Goal: Register for event/course

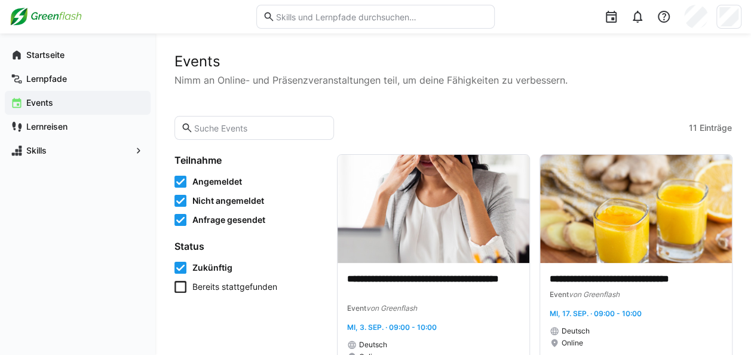
click at [283, 134] on eds-input at bounding box center [254, 128] width 160 height 24
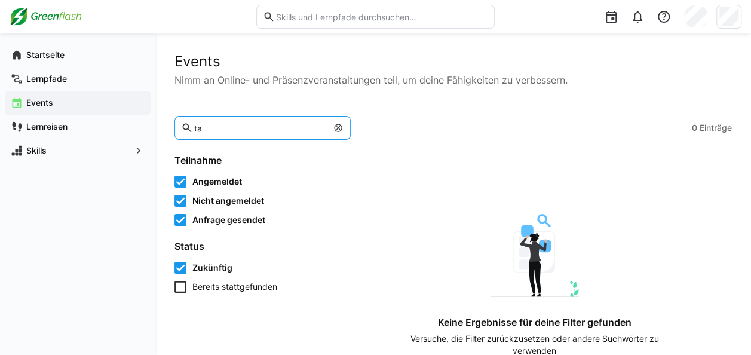
type input "t"
click at [260, 135] on eds-input "west" at bounding box center [262, 128] width 176 height 24
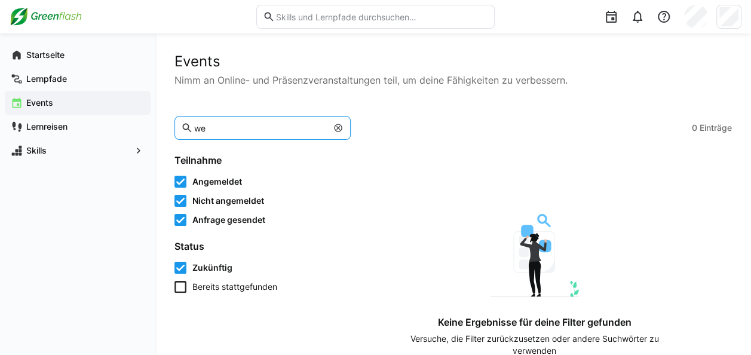
type input "w"
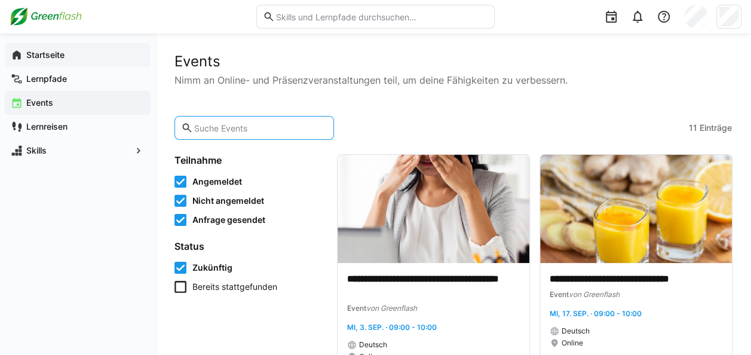
click at [0, 0] on app-navigation-label "Startseite" at bounding box center [0, 0] width 0 height 0
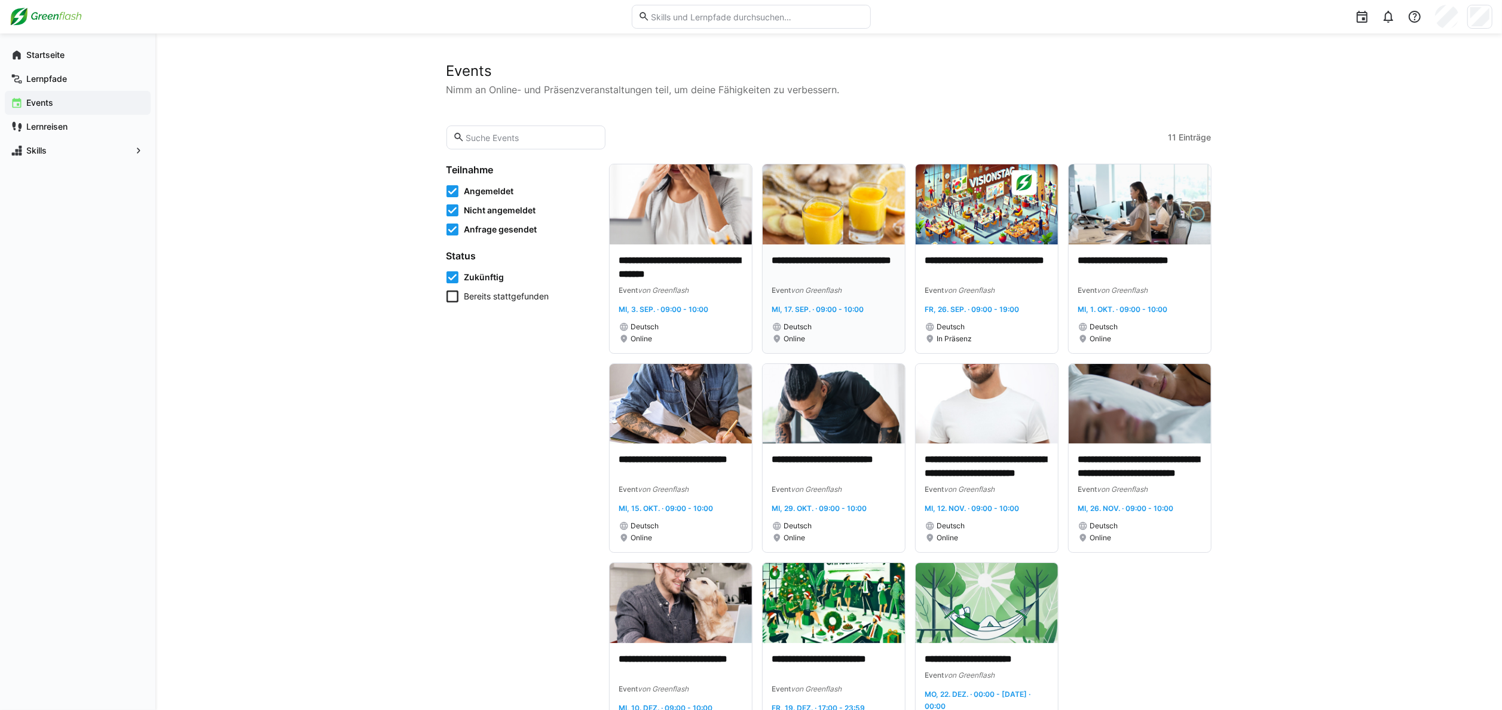
click at [873, 229] on img at bounding box center [833, 204] width 142 height 80
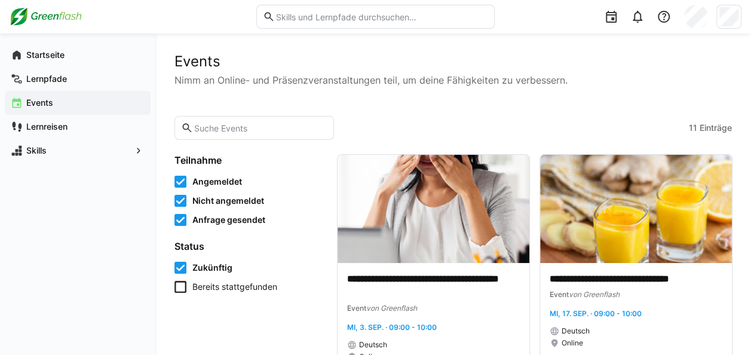
drag, startPoint x: 1286, startPoint y: 11, endPoint x: 378, endPoint y: 119, distance: 913.9
click at [378, 119] on app-learning-events-list-toolbar "11 Einträge" at bounding box center [452, 128] width 557 height 24
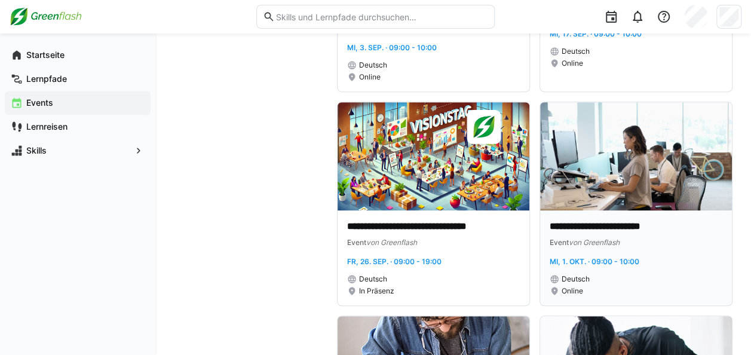
scroll to position [299, 0]
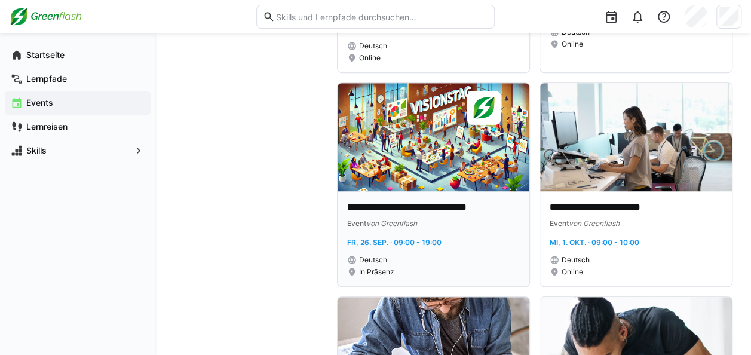
click at [400, 145] on img at bounding box center [434, 137] width 192 height 108
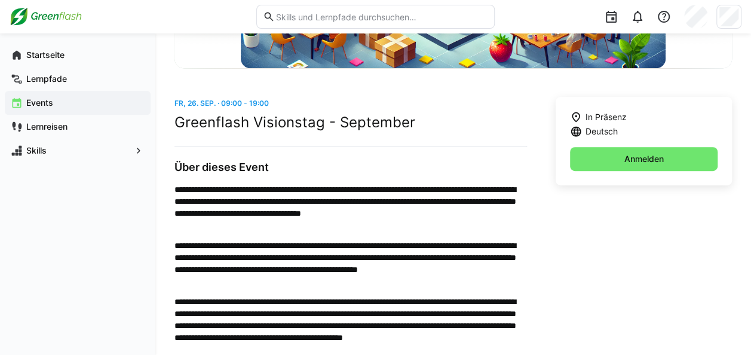
scroll to position [179, 0]
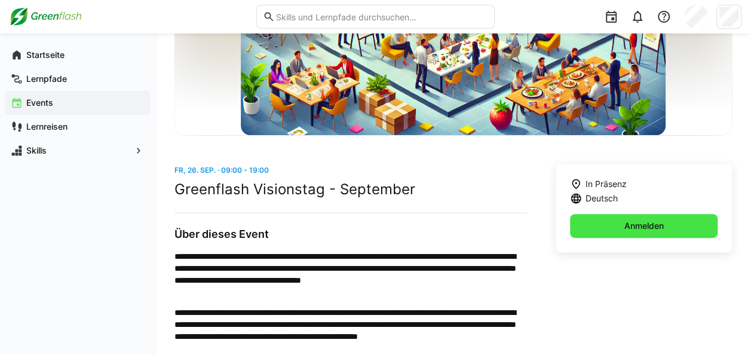
click at [652, 225] on span "Anmelden" at bounding box center [644, 226] width 43 height 12
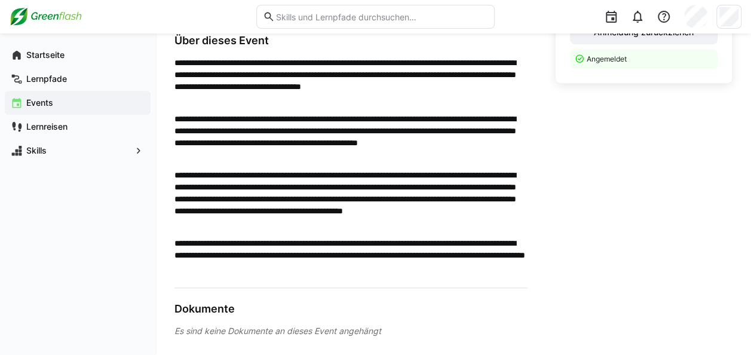
scroll to position [373, 0]
click at [0, 0] on app-navigation-label "Startseite" at bounding box center [0, 0] width 0 height 0
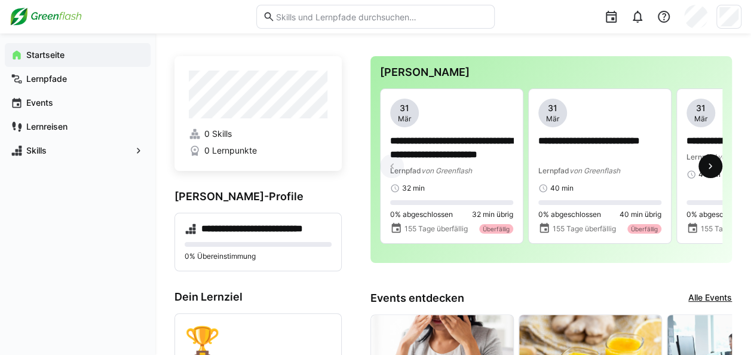
click at [713, 164] on eds-icon at bounding box center [710, 166] width 12 height 12
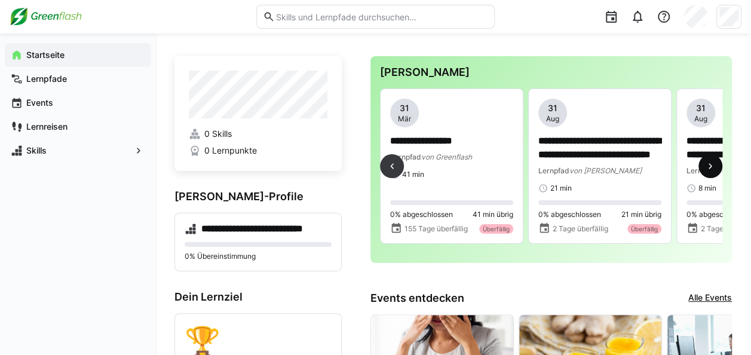
click at [713, 164] on eds-icon at bounding box center [710, 166] width 12 height 12
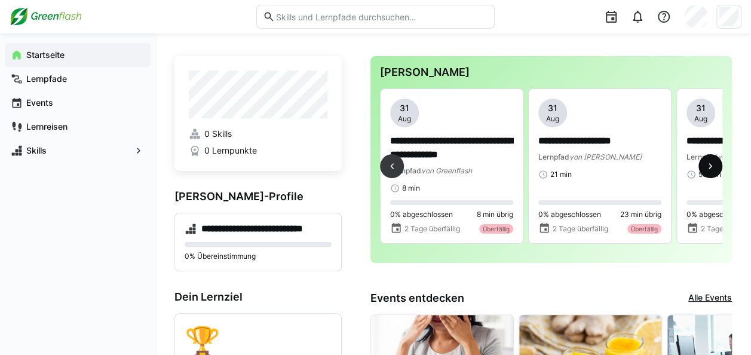
click at [713, 164] on eds-icon at bounding box center [710, 166] width 12 height 12
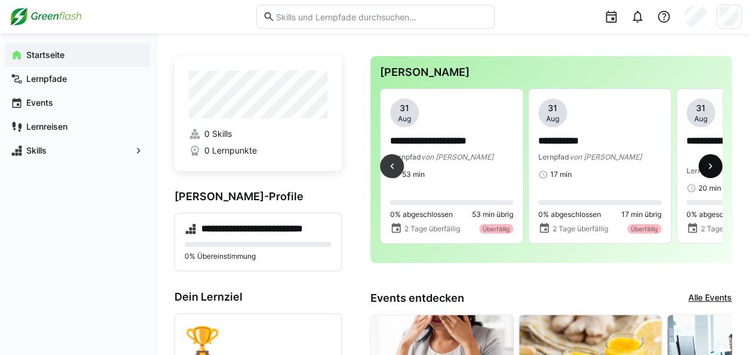
click at [713, 164] on eds-icon at bounding box center [710, 166] width 12 height 12
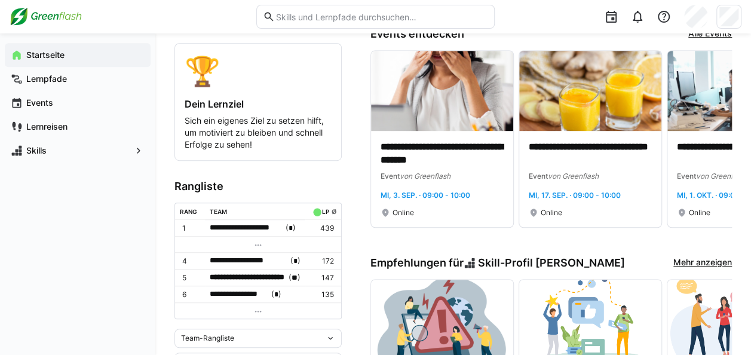
scroll to position [288, 0]
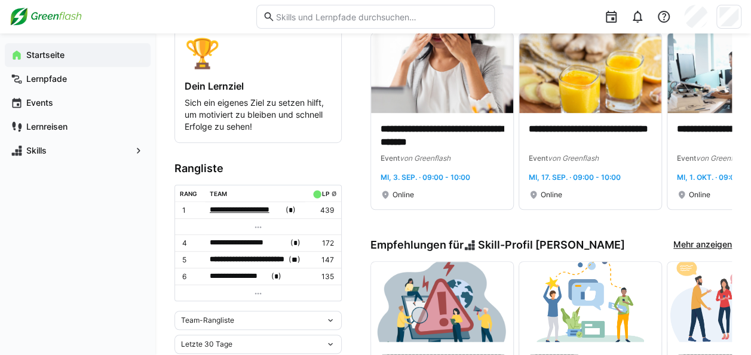
click at [276, 213] on span "**********" at bounding box center [247, 210] width 74 height 12
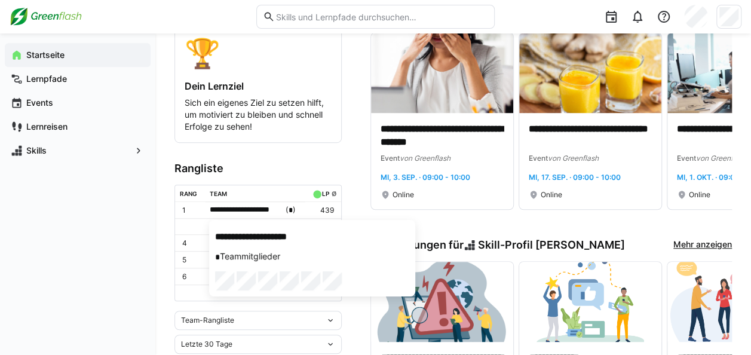
click at [186, 209] on div at bounding box center [375, 177] width 751 height 355
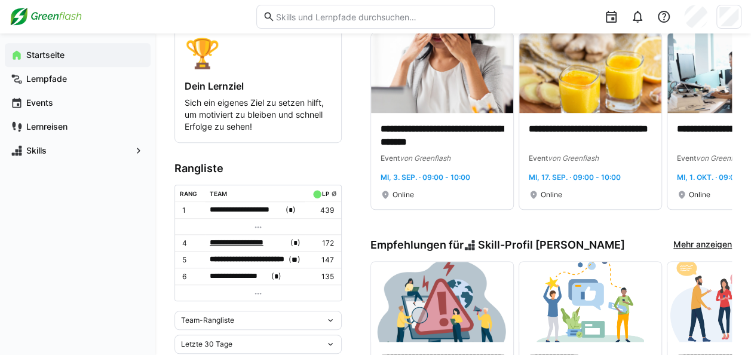
click at [263, 241] on span "**********" at bounding box center [249, 243] width 78 height 12
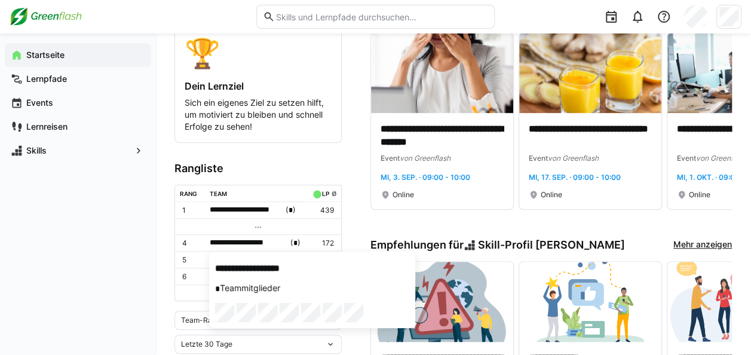
click at [265, 239] on div at bounding box center [375, 177] width 751 height 355
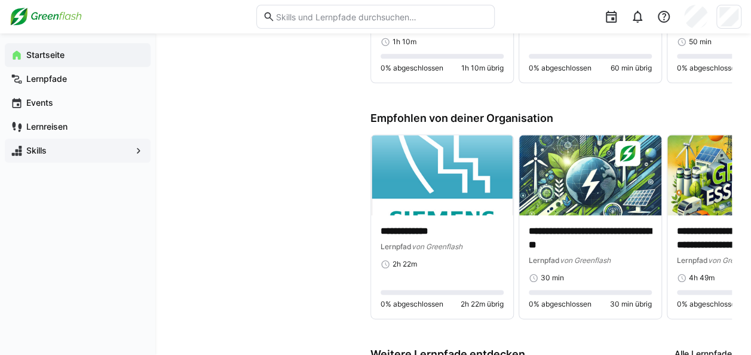
scroll to position [826, 0]
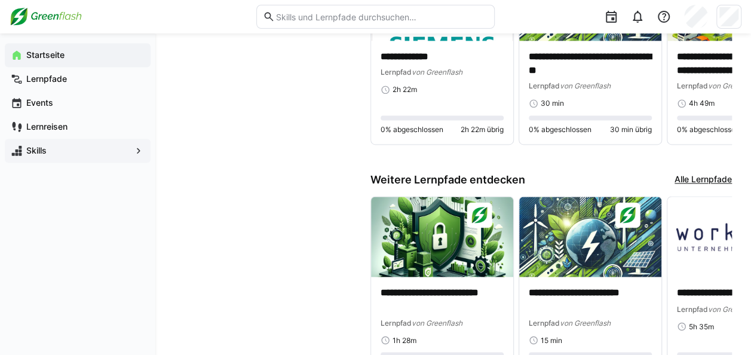
click at [50, 149] on span "Skills" at bounding box center [77, 151] width 106 height 12
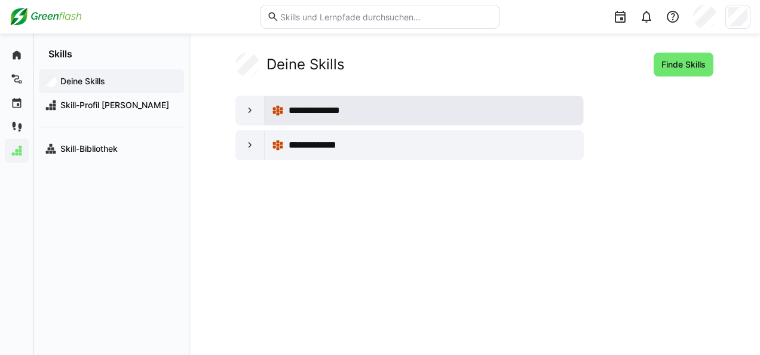
click at [393, 109] on div "**********" at bounding box center [432, 110] width 287 height 14
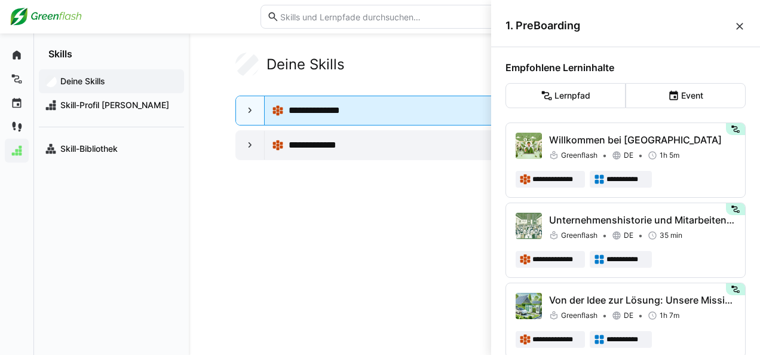
click at [393, 108] on div "**********" at bounding box center [432, 110] width 287 height 14
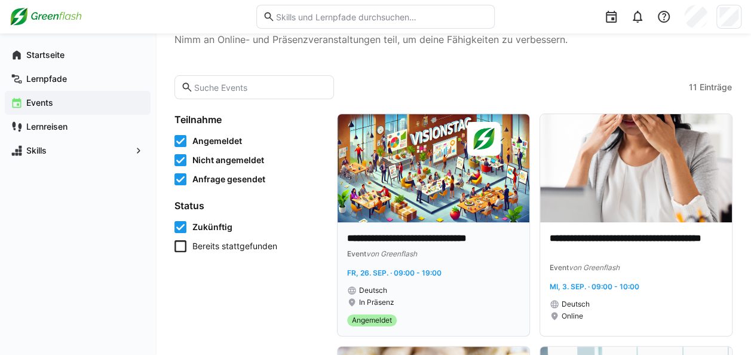
scroll to position [60, 0]
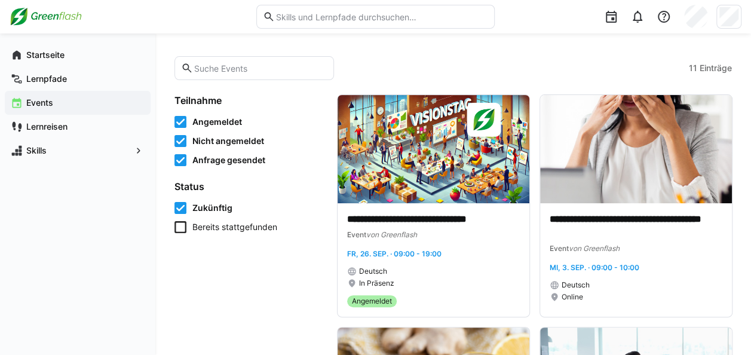
click at [223, 225] on span "Bereits stattgefunden" at bounding box center [234, 227] width 85 height 12
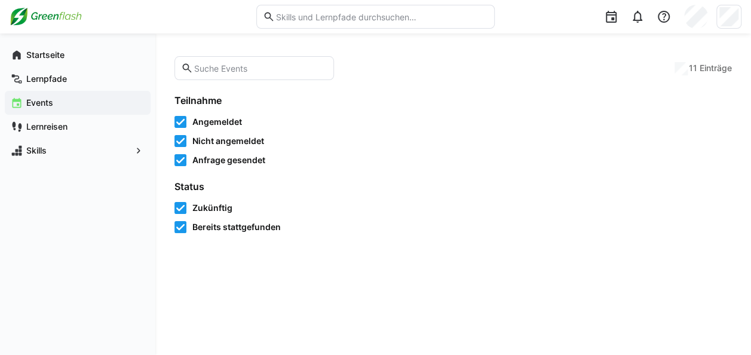
click at [223, 225] on span "Bereits stattgefunden" at bounding box center [236, 227] width 88 height 12
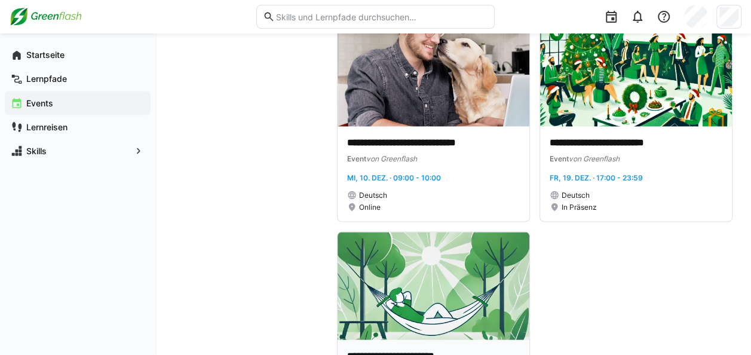
scroll to position [1120, 0]
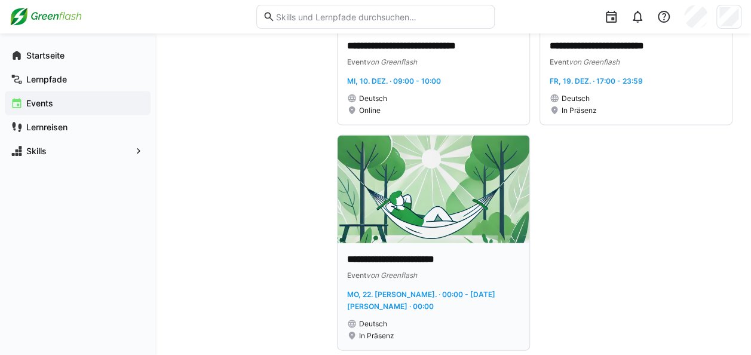
click at [454, 194] on img at bounding box center [434, 189] width 192 height 108
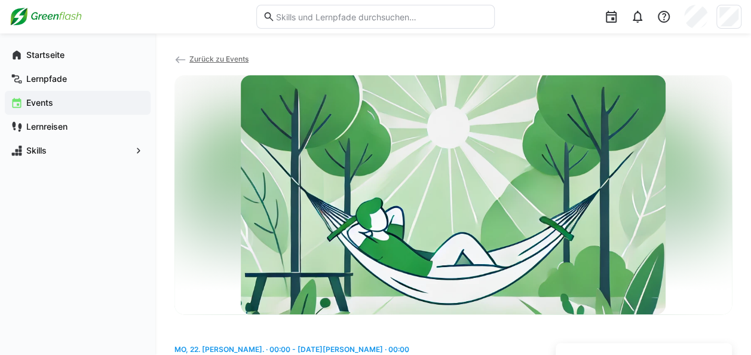
scroll to position [241, 0]
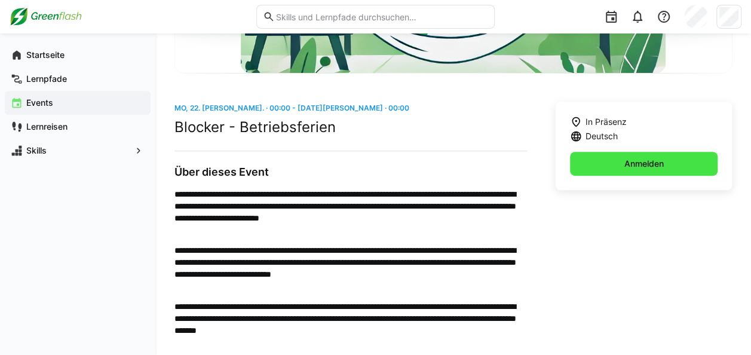
click at [706, 173] on span "Anmelden" at bounding box center [644, 164] width 148 height 24
